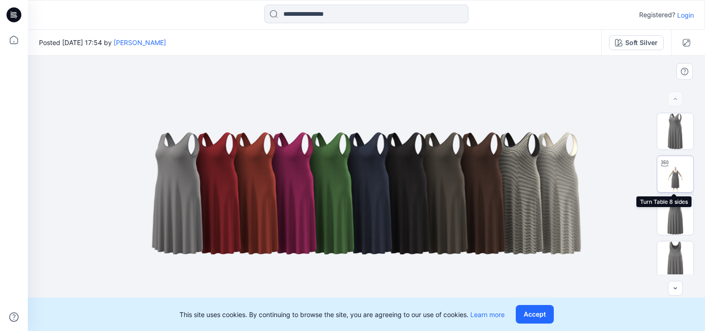
click at [668, 170] on img at bounding box center [675, 174] width 36 height 36
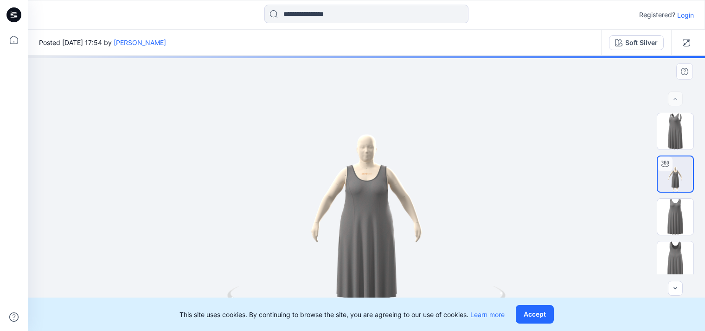
drag, startPoint x: 377, startPoint y: 234, endPoint x: 367, endPoint y: 180, distance: 55.2
click at [367, 180] on div at bounding box center [366, 193] width 677 height 275
drag, startPoint x: 364, startPoint y: 233, endPoint x: 373, endPoint y: 210, distance: 25.0
click at [373, 210] on div at bounding box center [366, 193] width 677 height 275
click at [539, 318] on button "Accept" at bounding box center [535, 314] width 38 height 19
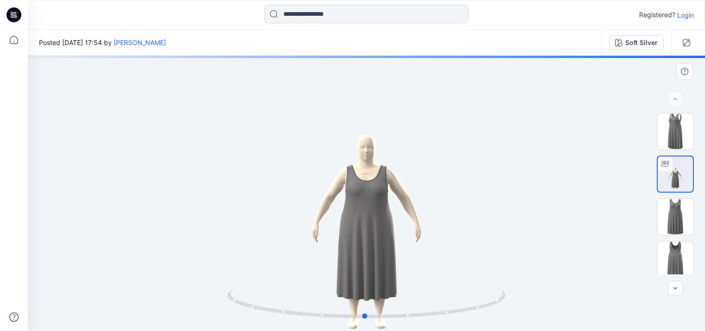
drag, startPoint x: 376, startPoint y: 229, endPoint x: 384, endPoint y: 182, distance: 46.9
click at [384, 182] on div at bounding box center [366, 193] width 677 height 275
drag, startPoint x: 366, startPoint y: 257, endPoint x: 365, endPoint y: 183, distance: 74.6
click at [365, 180] on div at bounding box center [366, 193] width 677 height 275
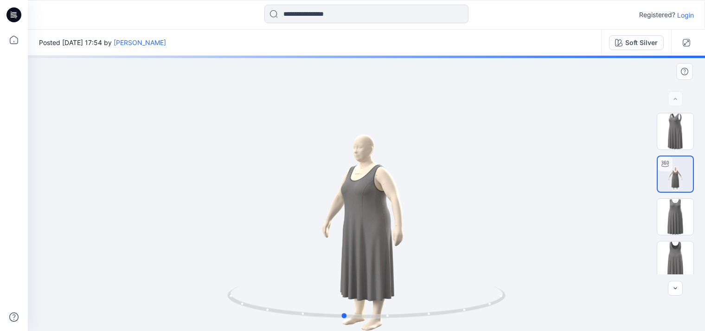
drag, startPoint x: 371, startPoint y: 316, endPoint x: 364, endPoint y: 322, distance: 9.5
click at [343, 320] on icon at bounding box center [367, 303] width 280 height 35
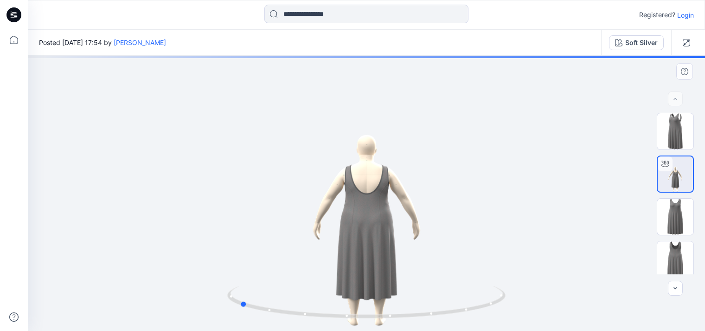
drag, startPoint x: 345, startPoint y: 320, endPoint x: 242, endPoint y: 322, distance: 103.9
click at [242, 322] on div at bounding box center [366, 193] width 677 height 275
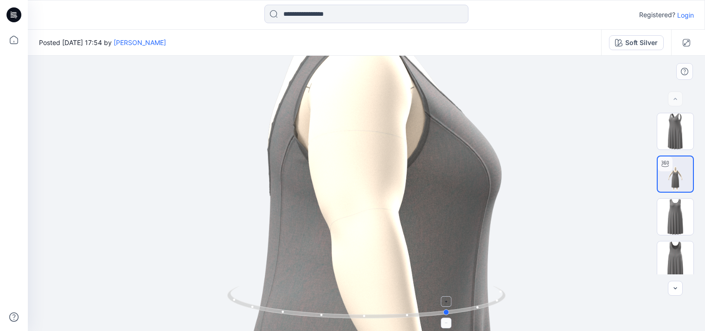
drag, startPoint x: 292, startPoint y: 312, endPoint x: 502, endPoint y: 299, distance: 210.4
click at [502, 299] on icon at bounding box center [367, 303] width 280 height 35
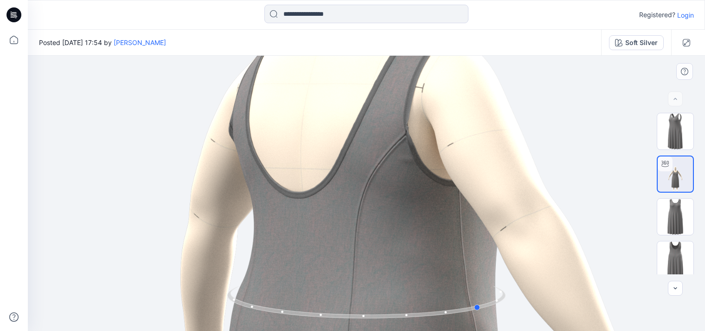
drag, startPoint x: 447, startPoint y: 312, endPoint x: 214, endPoint y: 324, distance: 233.5
click at [201, 328] on div at bounding box center [366, 193] width 677 height 275
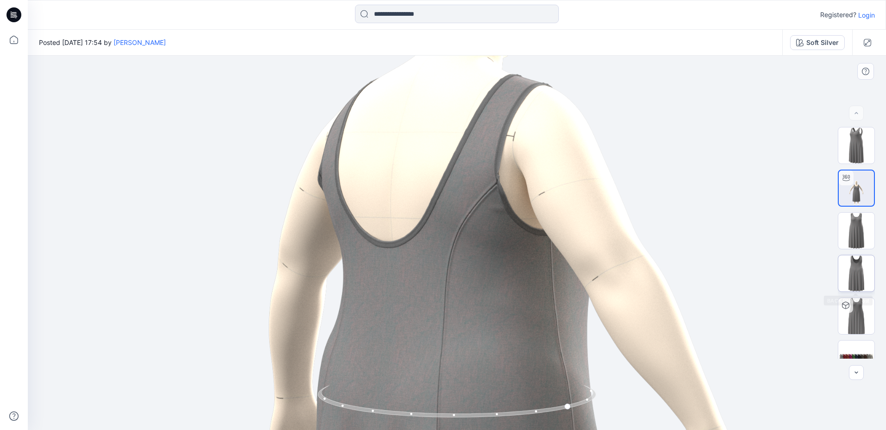
click at [704, 255] on img at bounding box center [857, 273] width 36 height 36
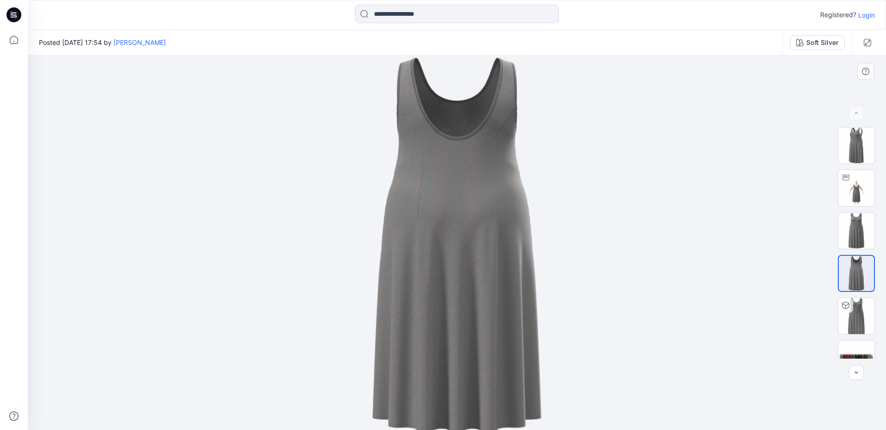
drag, startPoint x: 491, startPoint y: 138, endPoint x: 486, endPoint y: 184, distance: 46.7
click at [481, 200] on img at bounding box center [456, 246] width 173 height 380
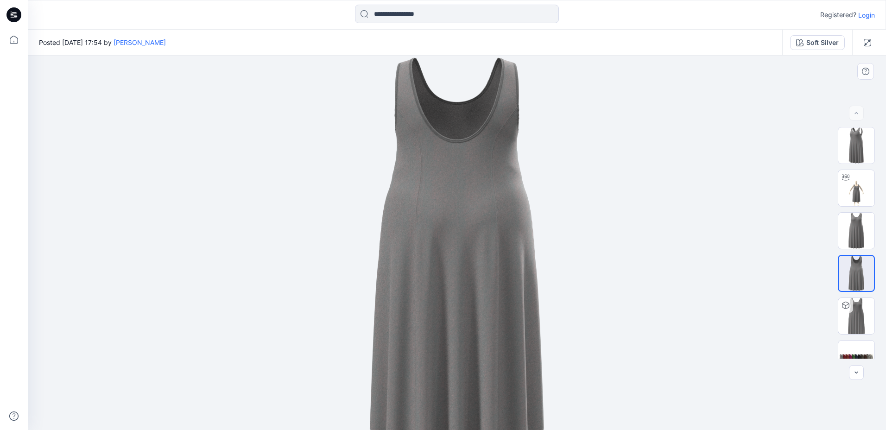
drag, startPoint x: 530, startPoint y: 151, endPoint x: 520, endPoint y: 165, distance: 17.6
click at [520, 196] on img at bounding box center [457, 252] width 179 height 392
drag, startPoint x: 515, startPoint y: 122, endPoint x: 475, endPoint y: 142, distance: 44.8
click at [507, 137] on img at bounding box center [457, 252] width 179 height 392
drag, startPoint x: 370, startPoint y: 166, endPoint x: 476, endPoint y: 197, distance: 110.5
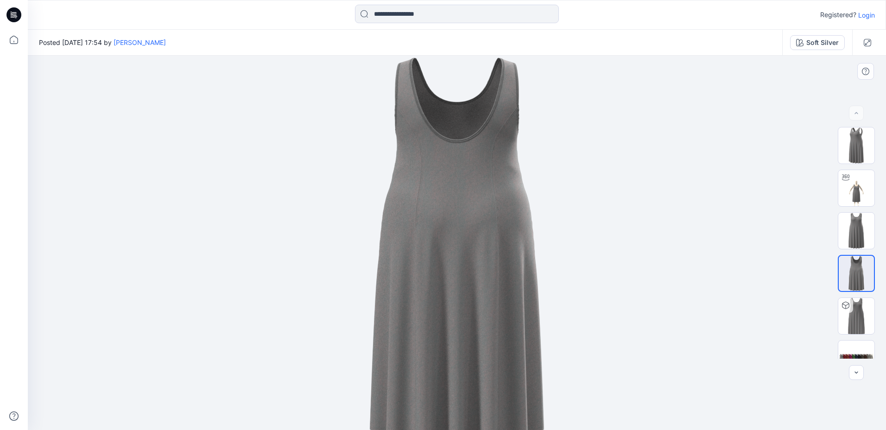
click at [476, 197] on div at bounding box center [457, 243] width 859 height 375
click at [704, 157] on img at bounding box center [857, 145] width 36 height 36
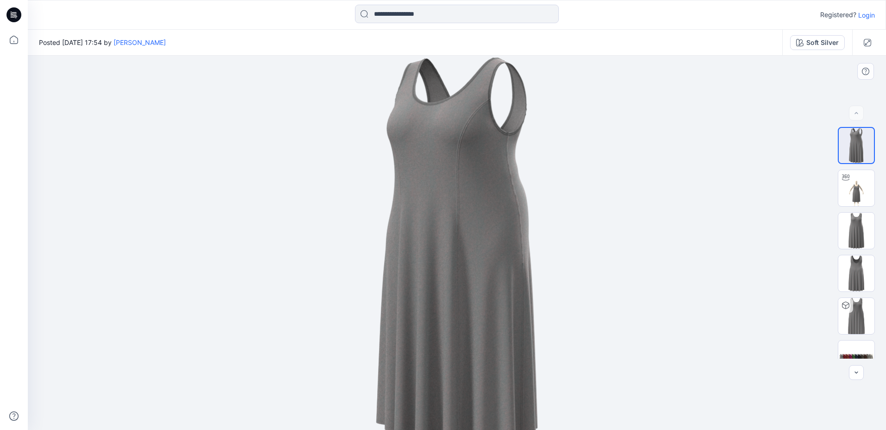
drag, startPoint x: 543, startPoint y: 102, endPoint x: 504, endPoint y: 158, distance: 68.0
click at [504, 158] on div at bounding box center [457, 243] width 859 height 375
click at [509, 138] on img at bounding box center [457, 253] width 166 height 394
click at [704, 236] on img at bounding box center [857, 231] width 36 height 36
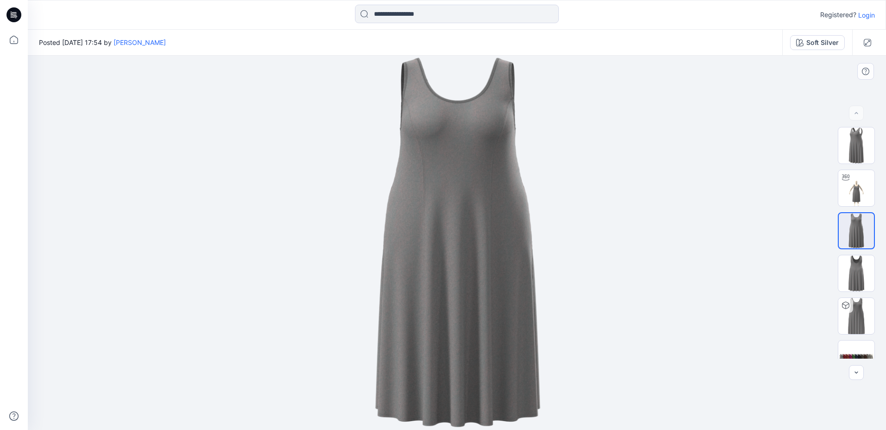
drag, startPoint x: 457, startPoint y: 180, endPoint x: 325, endPoint y: 184, distance: 132.2
click at [325, 184] on div at bounding box center [457, 243] width 859 height 375
click at [704, 273] on img at bounding box center [857, 273] width 36 height 36
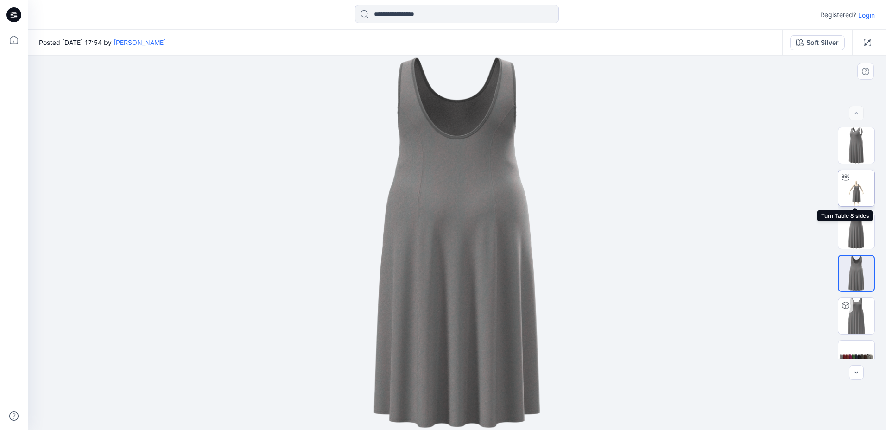
click at [704, 199] on img at bounding box center [857, 188] width 36 height 36
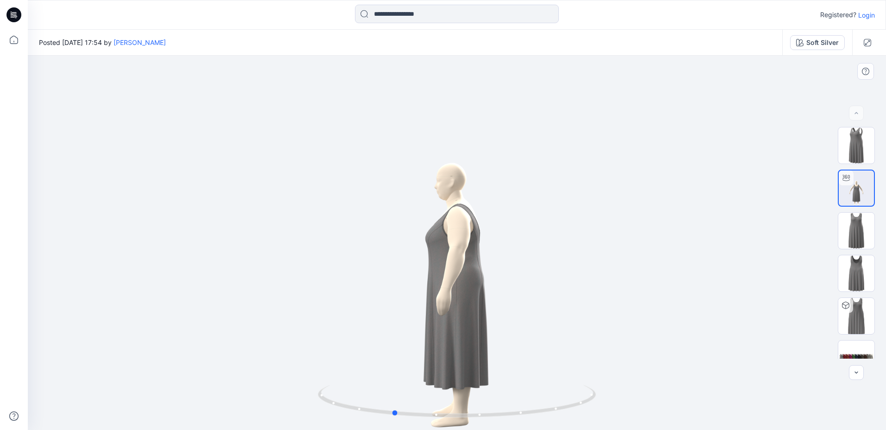
drag, startPoint x: 492, startPoint y: 281, endPoint x: 437, endPoint y: 283, distance: 54.7
click at [430, 270] on div at bounding box center [457, 243] width 859 height 375
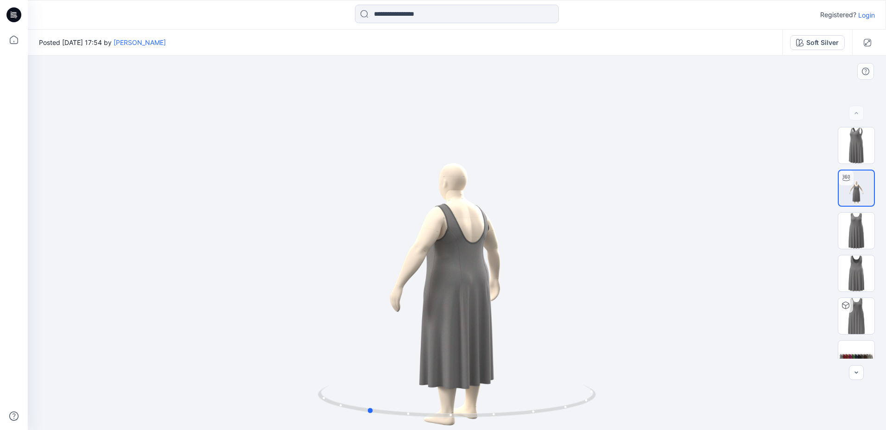
drag, startPoint x: 491, startPoint y: 360, endPoint x: 458, endPoint y: 367, distance: 33.7
click at [458, 330] on div at bounding box center [457, 243] width 859 height 375
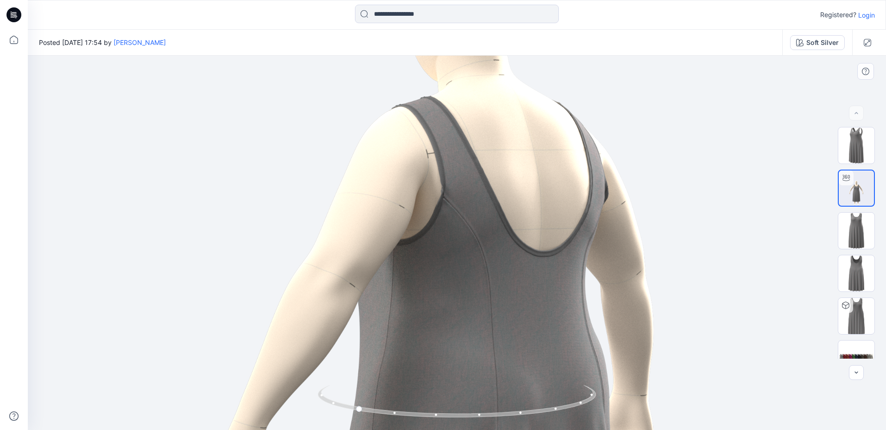
drag, startPoint x: 446, startPoint y: 236, endPoint x: 469, endPoint y: 245, distance: 25.0
click at [469, 245] on img at bounding box center [480, 252] width 1495 height 1495
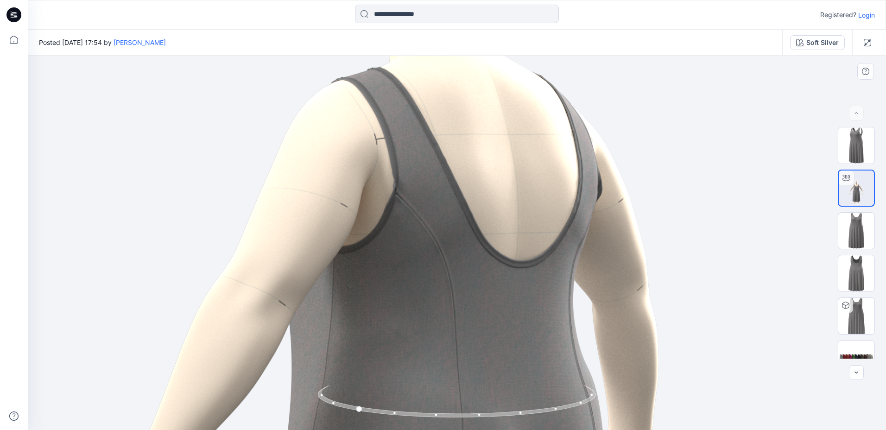
drag, startPoint x: 566, startPoint y: 286, endPoint x: 514, endPoint y: 293, distance: 52.4
click at [514, 293] on img at bounding box center [442, 262] width 1868 height 1868
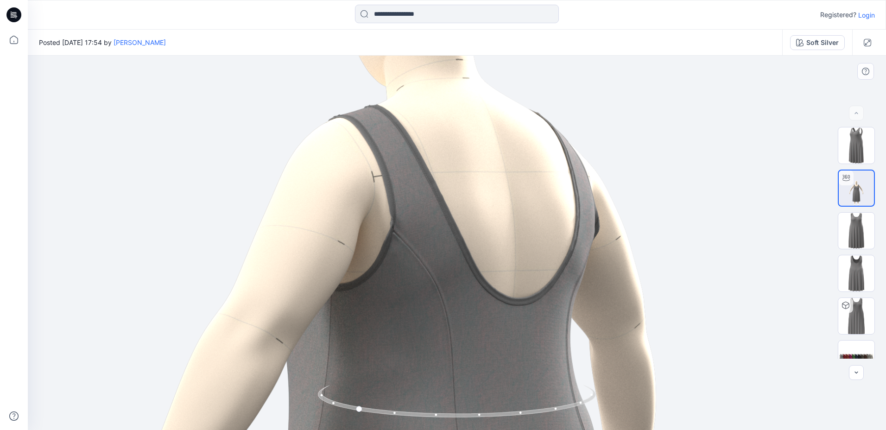
drag, startPoint x: 535, startPoint y: 276, endPoint x: 533, endPoint y: 313, distance: 37.2
click at [533, 313] on img at bounding box center [439, 300] width 1868 height 1868
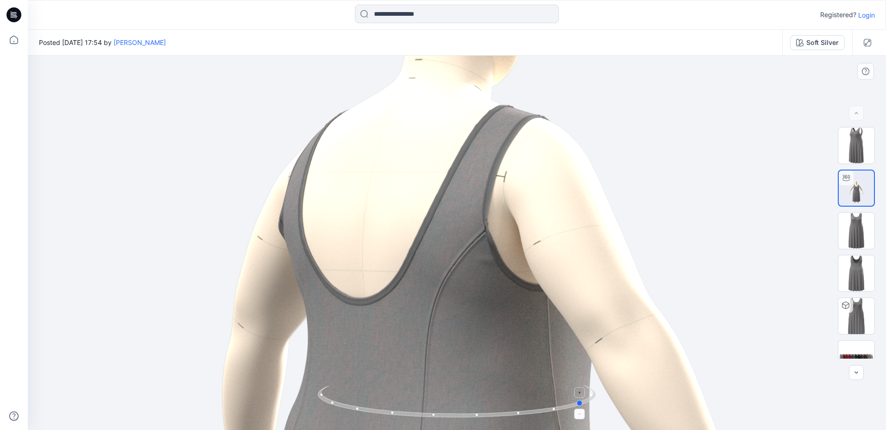
drag, startPoint x: 359, startPoint y: 414, endPoint x: 588, endPoint y: 411, distance: 228.6
click at [588, 330] on icon at bounding box center [458, 402] width 280 height 35
